Goal: Task Accomplishment & Management: Use online tool/utility

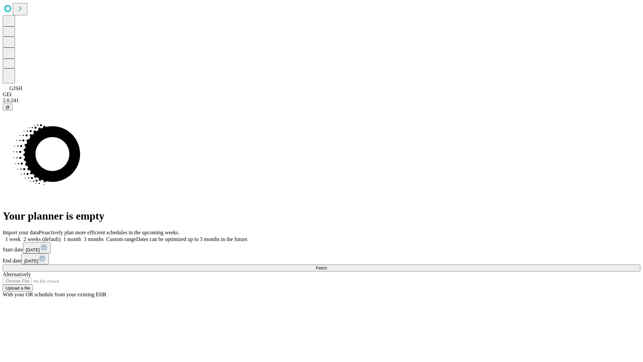
click at [327, 265] on span "Fetch" at bounding box center [321, 267] width 11 height 5
